Goal: Task Accomplishment & Management: Complete application form

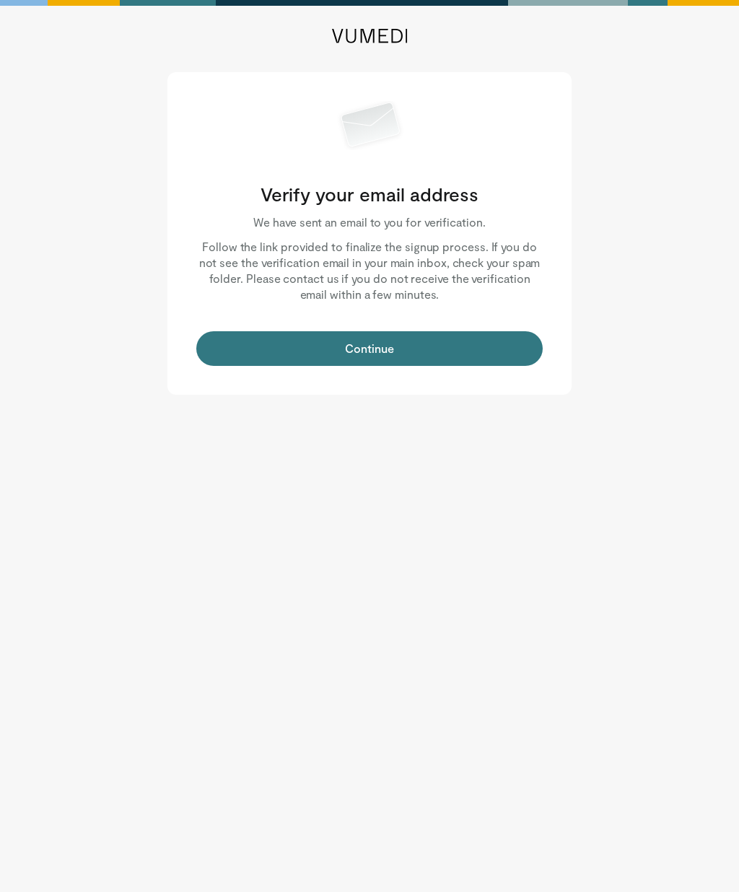
click at [412, 343] on button "Continue" at bounding box center [369, 348] width 346 height 35
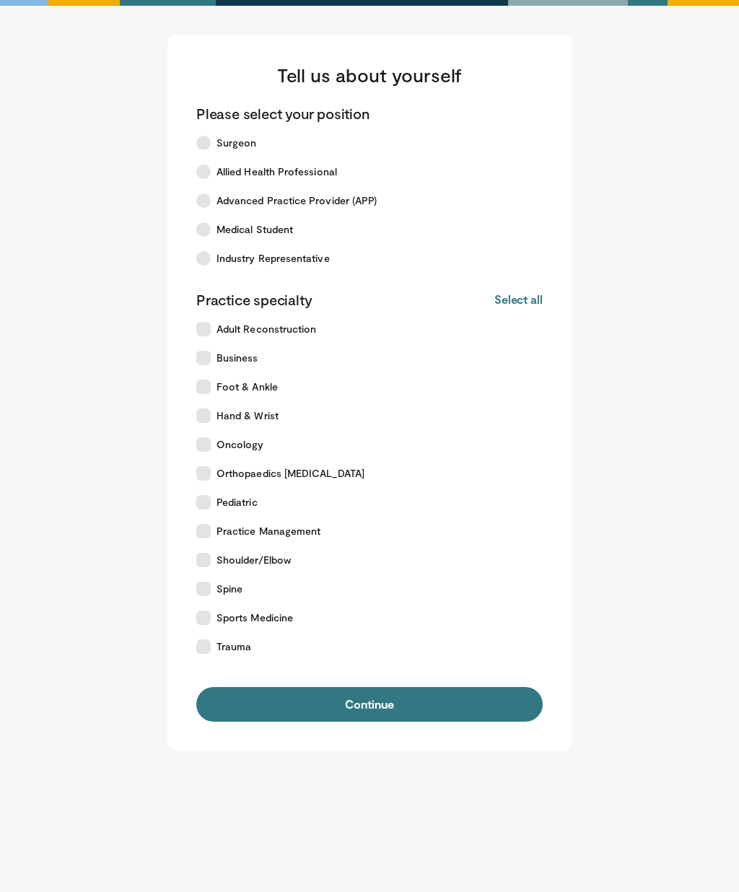
click at [208, 615] on icon at bounding box center [203, 617] width 14 height 14
click at [207, 165] on icon at bounding box center [203, 172] width 14 height 14
click at [415, 703] on button "Continue" at bounding box center [369, 704] width 346 height 35
